Goal: Find contact information: Find contact information

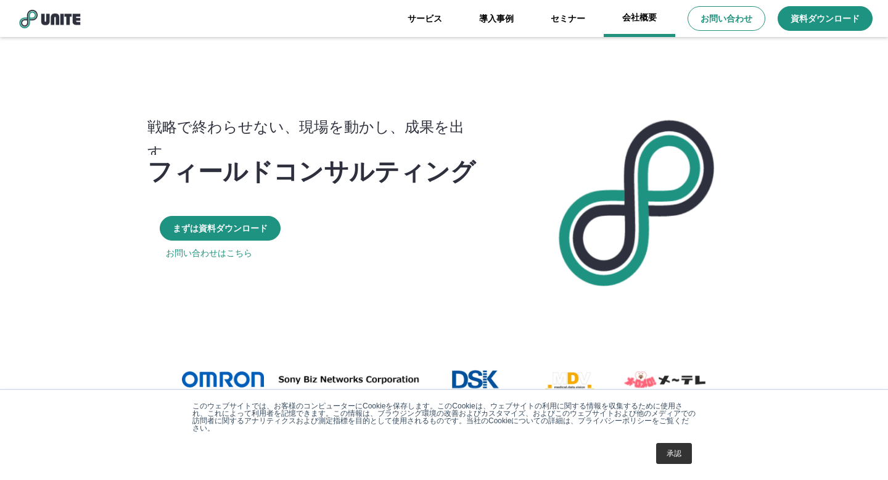
click at [633, 26] on link "会社概要" at bounding box center [640, 18] width 72 height 37
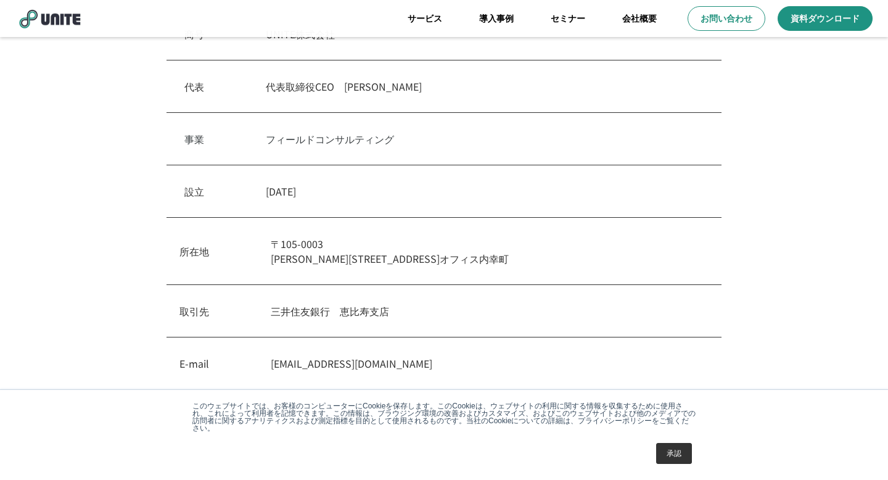
scroll to position [391, 0]
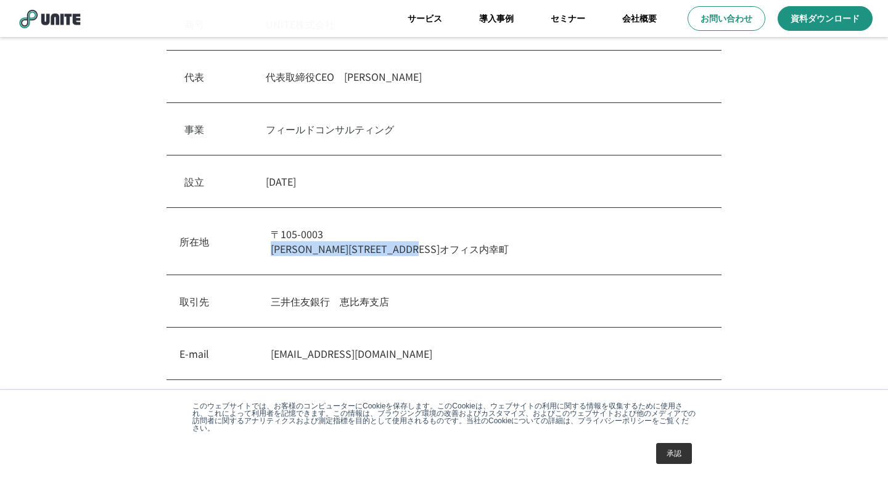
drag, startPoint x: 271, startPoint y: 252, endPoint x: 467, endPoint y: 265, distance: 195.9
click at [467, 265] on div "所在地 [STREET_ADDRESS][PERSON_NAME]内幸町" at bounding box center [443, 241] width 555 height 67
copy p "[PERSON_NAME][STREET_ADDRESS]オフィス内幸町"
click at [329, 150] on div "事業　 フィールドコンサルティング" at bounding box center [443, 129] width 555 height 52
drag, startPoint x: 351, startPoint y: 76, endPoint x: 391, endPoint y: 78, distance: 40.1
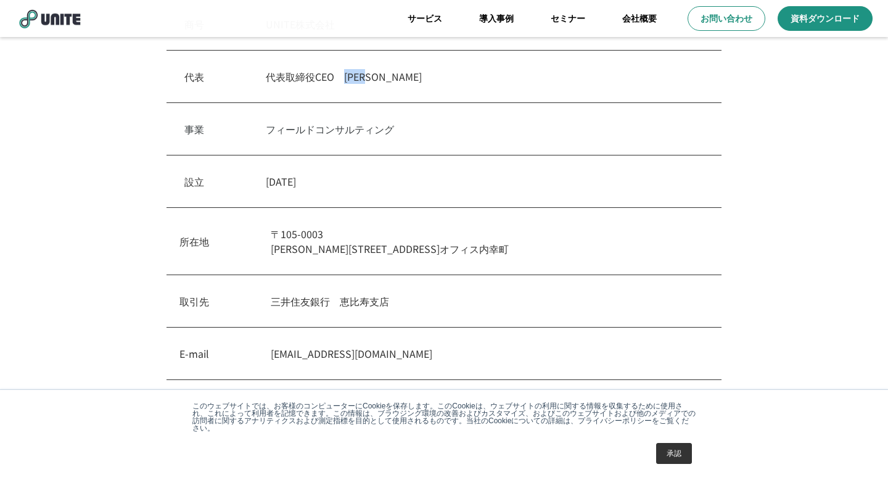
click at [391, 78] on p "代表取締役CEO　[PERSON_NAME]" at bounding box center [485, 76] width 438 height 15
copy p "[PERSON_NAME]"
